Goal: Task Accomplishment & Management: Use online tool/utility

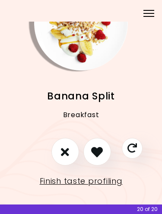
scroll to position [49, 0]
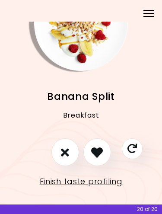
click at [61, 153] on icon "I don't like this recipe" at bounding box center [65, 152] width 8 height 12
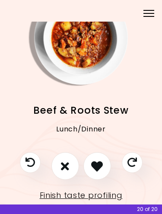
scroll to position [36, 0]
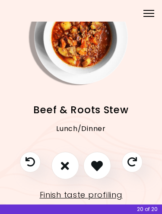
click at [96, 164] on icon "I like this recipe" at bounding box center [97, 166] width 12 height 12
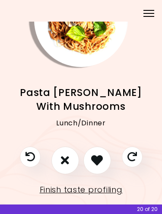
scroll to position [54, 0]
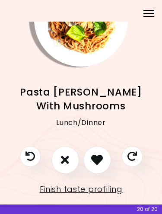
click at [99, 164] on icon "I like this recipe" at bounding box center [97, 160] width 12 height 12
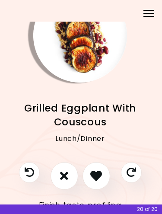
scroll to position [39, 1]
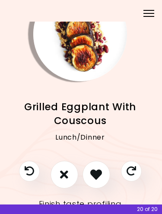
click at [103, 178] on button "I like this recipe" at bounding box center [96, 175] width 28 height 28
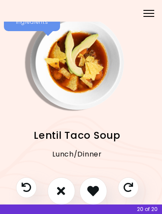
scroll to position [23, 3]
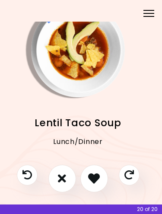
click at [65, 180] on icon "I don't like this recipe" at bounding box center [62, 178] width 8 height 12
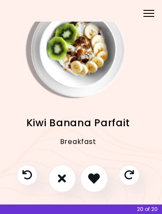
scroll to position [16, 3]
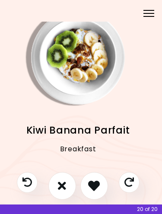
click at [93, 187] on icon "I like this recipe" at bounding box center [94, 186] width 12 height 12
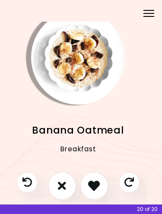
click at [62, 186] on icon "I don't like this recipe" at bounding box center [62, 186] width 8 height 12
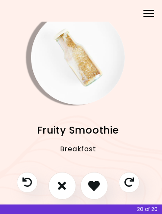
click at [63, 186] on icon "I don't like this recipe" at bounding box center [62, 186] width 8 height 12
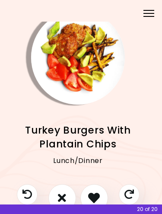
click at [95, 190] on button "I like this recipe" at bounding box center [94, 198] width 28 height 28
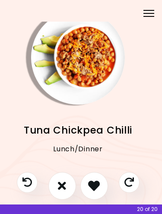
click at [93, 181] on icon "I like this recipe" at bounding box center [94, 186] width 12 height 12
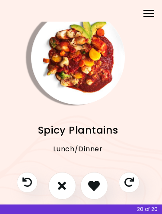
click at [66, 184] on button "I don't like this recipe" at bounding box center [62, 186] width 28 height 28
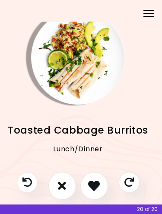
click at [65, 185] on icon "I don't like this recipe" at bounding box center [62, 186] width 8 height 12
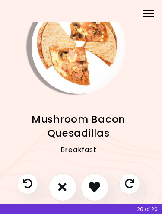
scroll to position [27, 3]
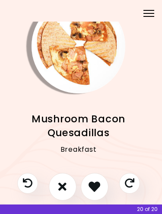
click at [104, 189] on button "I like this recipe" at bounding box center [95, 187] width 28 height 28
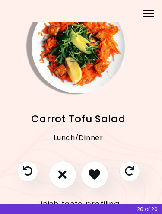
click at [67, 171] on button "I don't like this recipe" at bounding box center [63, 175] width 28 height 28
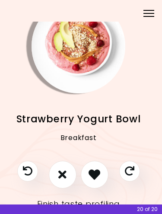
scroll to position [27, 3]
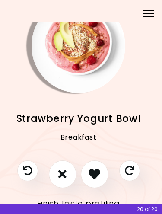
click at [93, 167] on button "I like this recipe" at bounding box center [95, 174] width 28 height 28
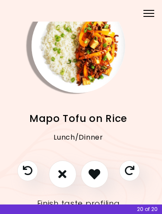
click at [64, 175] on icon "I don't like this recipe" at bounding box center [62, 174] width 8 height 12
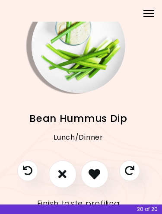
click at [95, 175] on icon "I like this recipe" at bounding box center [94, 174] width 12 height 12
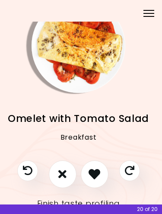
click at [68, 173] on button "I don't like this recipe" at bounding box center [63, 174] width 28 height 28
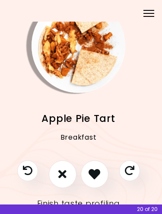
click at [65, 174] on icon "I don't like this recipe" at bounding box center [62, 174] width 8 height 12
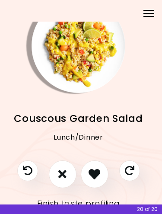
click at [90, 173] on icon "I like this recipe" at bounding box center [94, 174] width 12 height 12
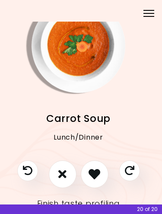
click at [64, 173] on icon "I don't like this recipe" at bounding box center [62, 174] width 8 height 12
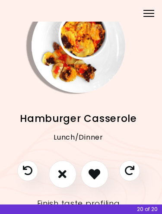
click at [32, 169] on icon "Previous recipe" at bounding box center [27, 170] width 9 height 9
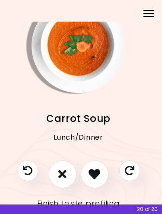
click at [93, 169] on icon "I like this recipe" at bounding box center [94, 174] width 12 height 12
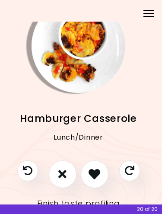
click at [95, 171] on icon "I like this recipe" at bounding box center [94, 174] width 12 height 12
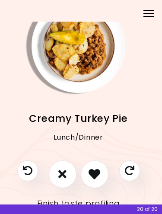
click at [95, 171] on icon "I like this recipe" at bounding box center [94, 174] width 12 height 12
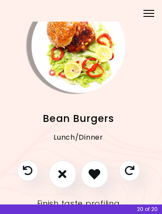
click at [65, 175] on icon "I don't like this recipe" at bounding box center [62, 174] width 8 height 12
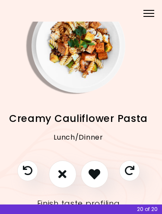
click at [89, 173] on icon "I like this recipe" at bounding box center [94, 174] width 12 height 12
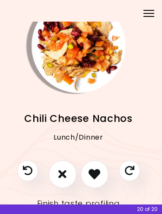
click at [61, 172] on icon "I don't like this recipe" at bounding box center [62, 174] width 8 height 12
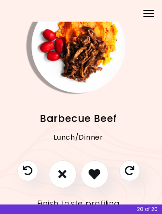
click at [90, 171] on icon "I like this recipe" at bounding box center [94, 174] width 12 height 12
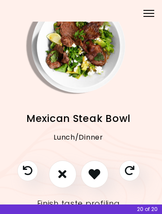
click at [90, 171] on icon "I like this recipe" at bounding box center [94, 174] width 12 height 12
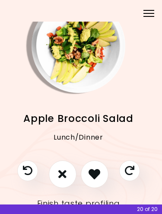
click at [90, 171] on icon "I like this recipe" at bounding box center [94, 174] width 12 height 12
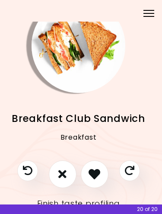
click at [90, 171] on icon "I like this recipe" at bounding box center [94, 174] width 12 height 12
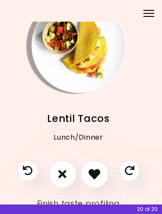
click at [63, 174] on icon "I don't like this recipe" at bounding box center [62, 174] width 8 height 12
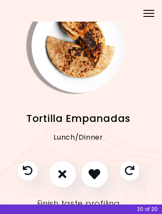
click at [69, 173] on button "I don't like this recipe" at bounding box center [63, 174] width 28 height 28
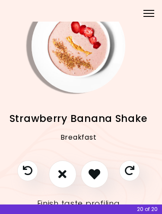
click at [95, 180] on button "I like this recipe" at bounding box center [95, 174] width 28 height 28
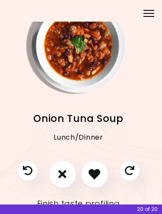
click at [68, 173] on button "I don't like this recipe" at bounding box center [63, 174] width 28 height 28
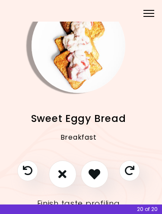
click at [69, 176] on button "I don't like this recipe" at bounding box center [63, 174] width 28 height 28
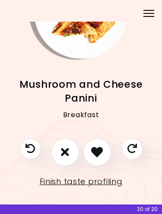
scroll to position [61, 0]
click at [81, 184] on link "Finish taste profiling" at bounding box center [81, 181] width 83 height 14
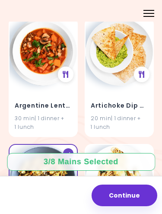
scroll to position [222, 0]
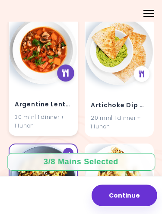
click at [67, 76] on div at bounding box center [65, 72] width 17 height 17
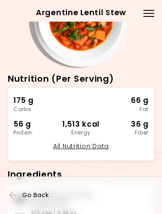
scroll to position [9, 0]
